Goal: Answer question/provide support: Share knowledge or assist other users

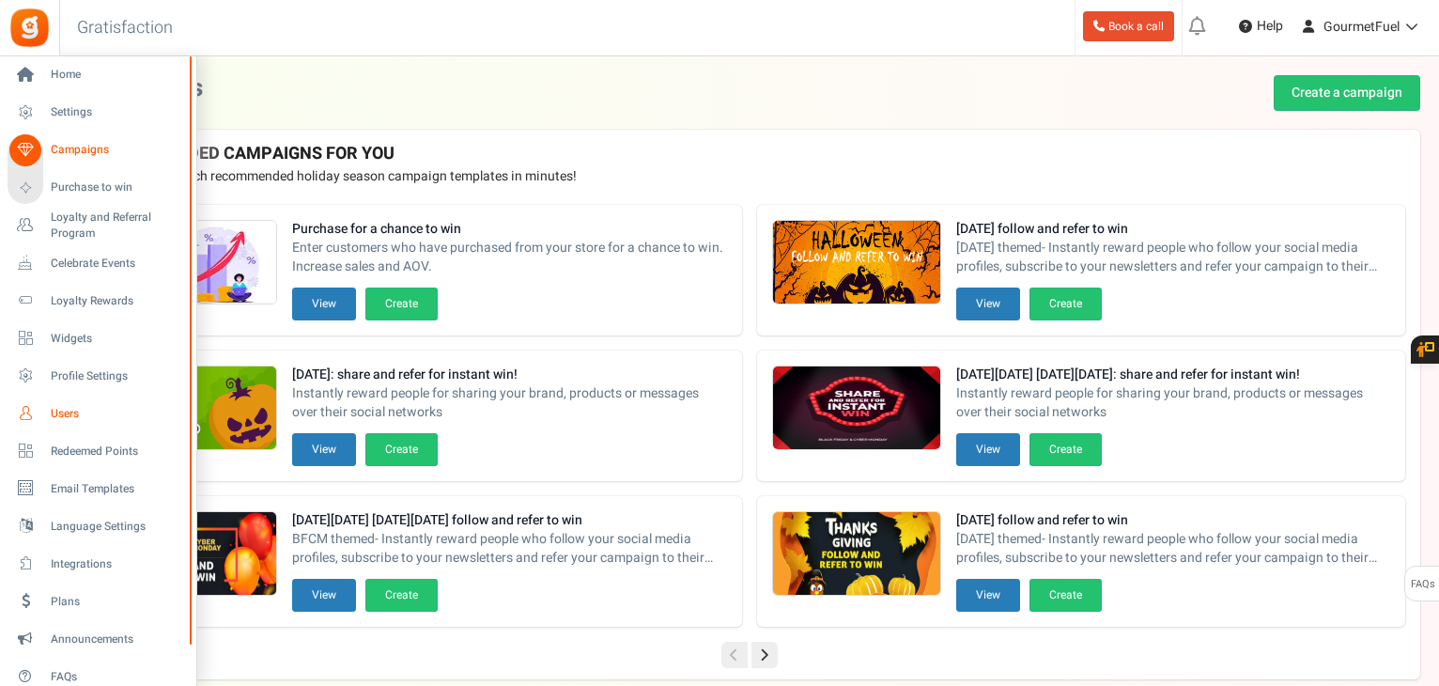
click at [70, 410] on span "Users" at bounding box center [116, 414] width 131 height 16
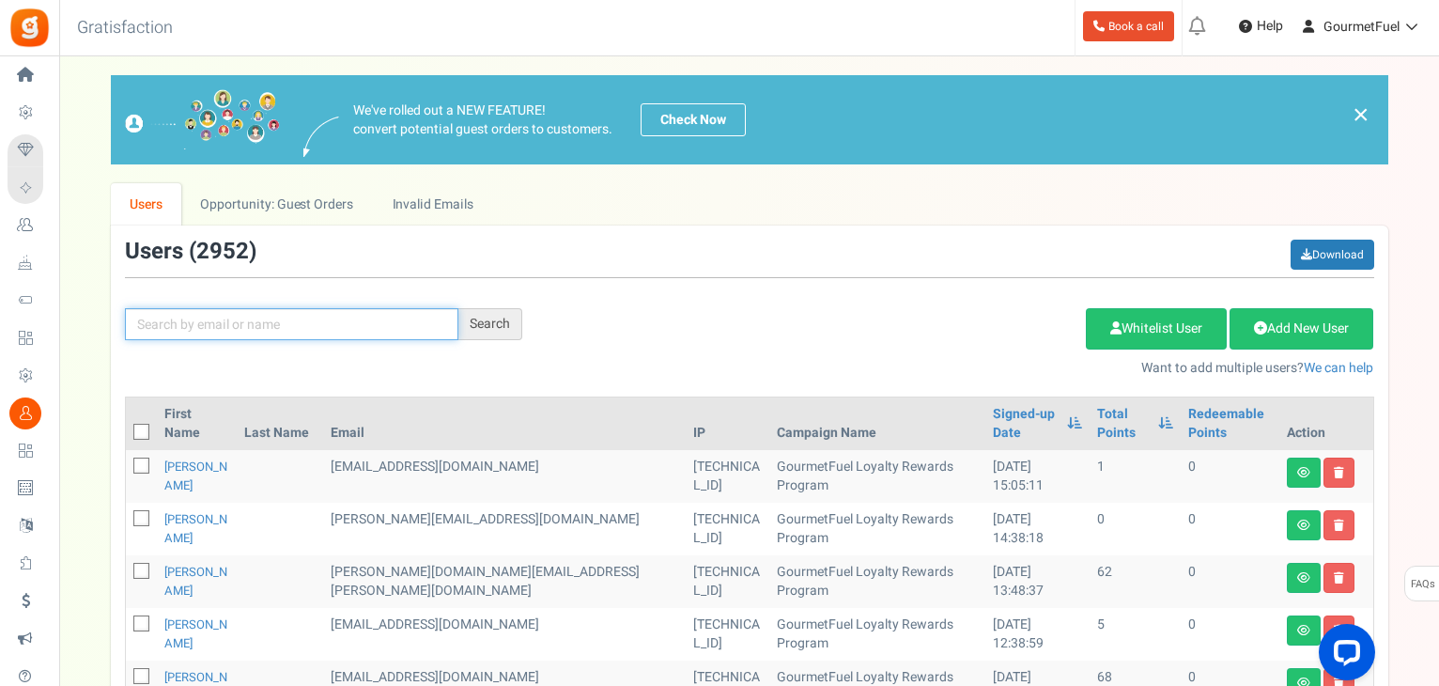
click at [279, 321] on input "text" at bounding box center [291, 324] width 333 height 32
paste input "[EMAIL_ADDRESS][DOMAIN_NAME]"
type input "[EMAIL_ADDRESS][DOMAIN_NAME]"
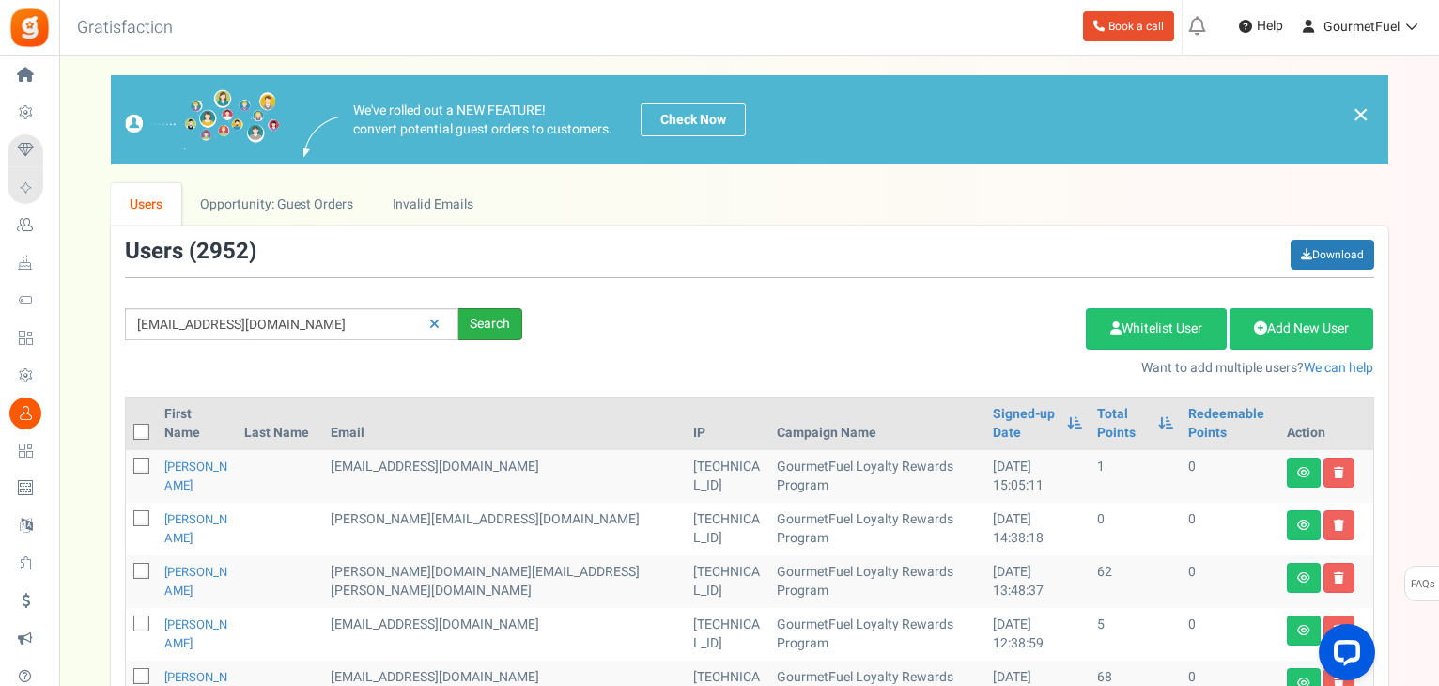
click at [509, 320] on div "Search" at bounding box center [490, 324] width 64 height 32
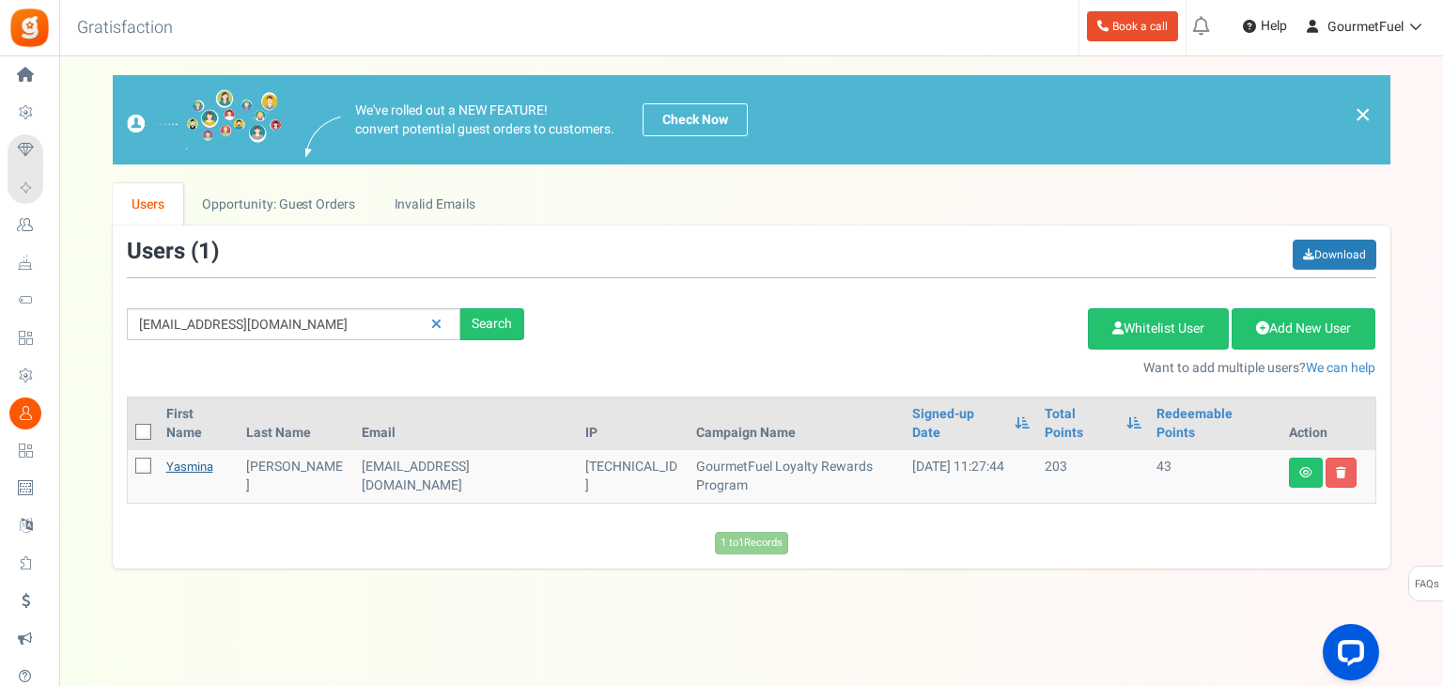
click at [189, 457] on link "Yasmina" at bounding box center [189, 466] width 47 height 18
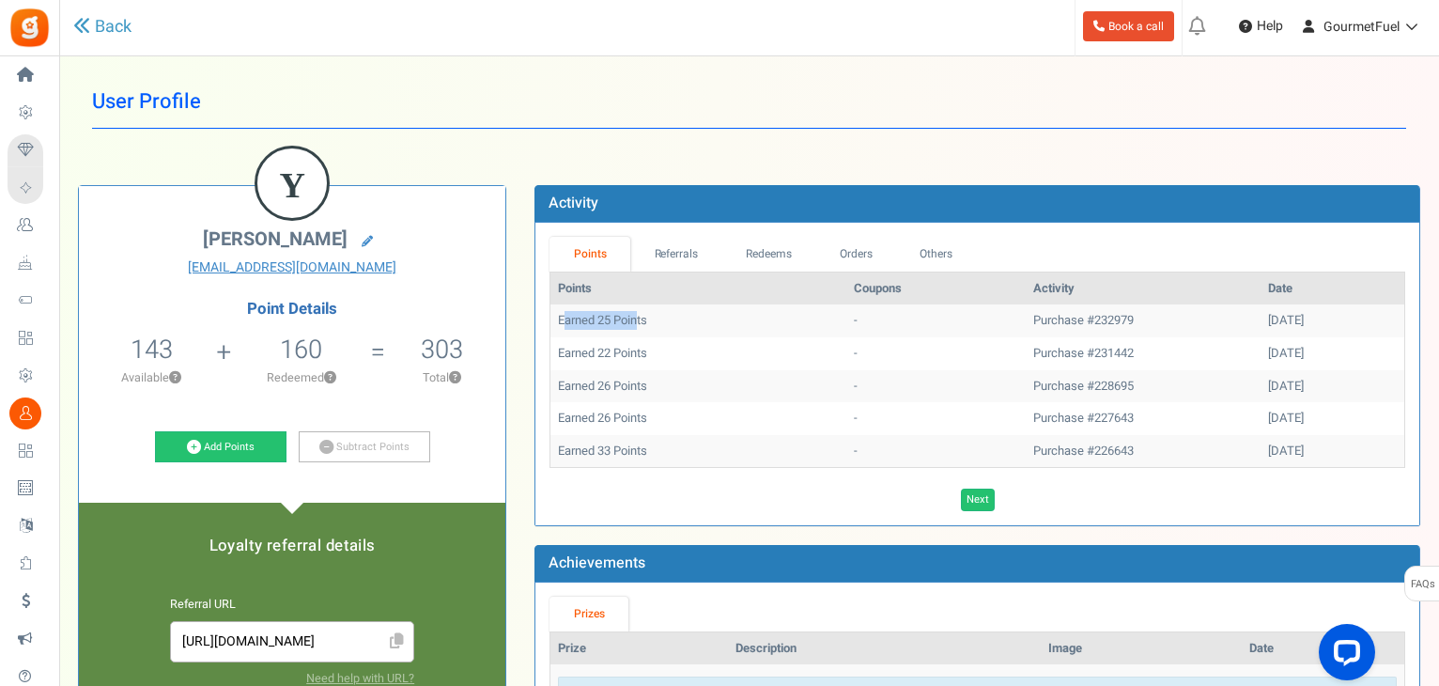
drag, startPoint x: 642, startPoint y: 317, endPoint x: 566, endPoint y: 317, distance: 75.1
click at [566, 317] on td "Earned 25 Points" at bounding box center [698, 320] width 296 height 33
click at [565, 317] on td "Earned 25 Points" at bounding box center [698, 320] width 296 height 33
